Goal: Navigation & Orientation: Find specific page/section

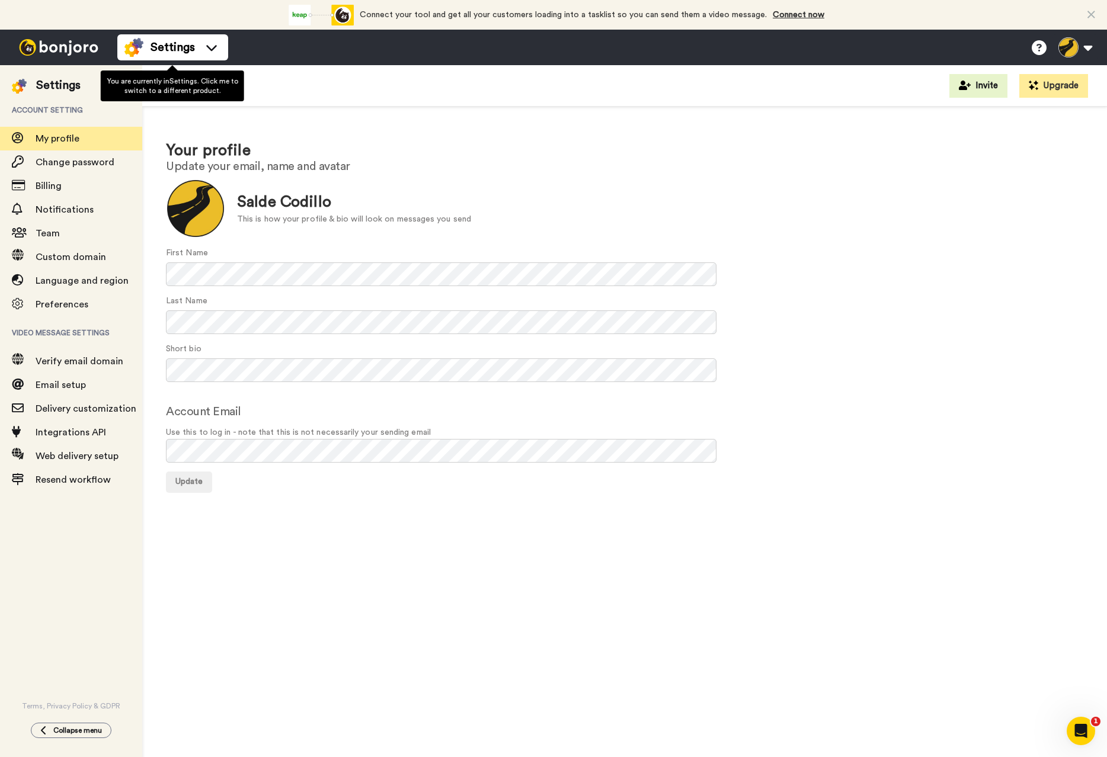
click at [200, 33] on ul "Settings" at bounding box center [172, 48] width 111 height 36
click at [202, 47] on icon at bounding box center [211, 47] width 19 height 12
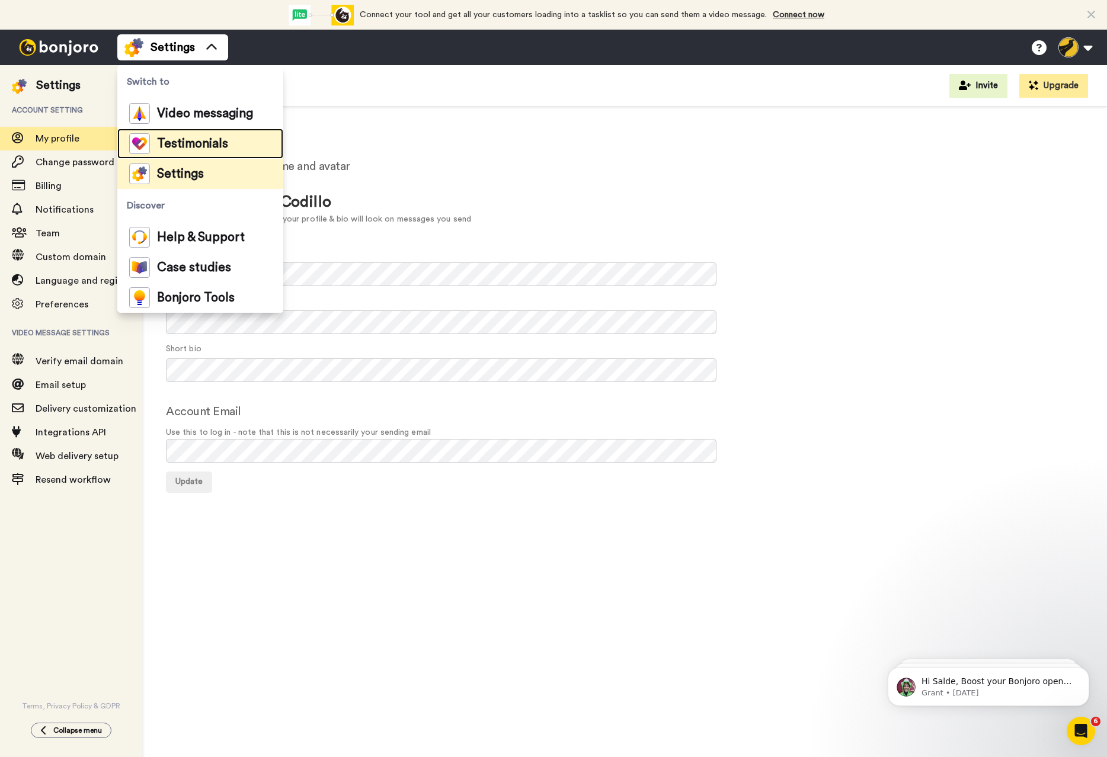
click at [212, 145] on span "Testimonials" at bounding box center [192, 144] width 71 height 12
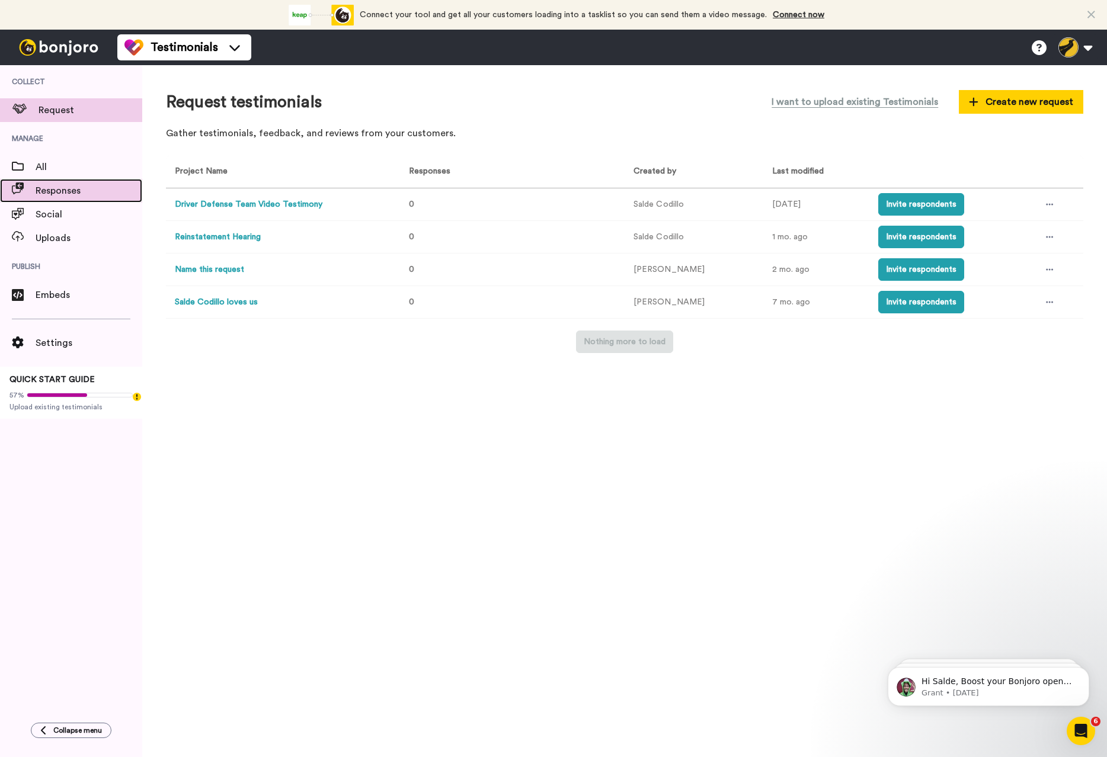
click at [72, 193] on span "Responses" at bounding box center [89, 191] width 107 height 14
